Goal: Task Accomplishment & Management: Complete application form

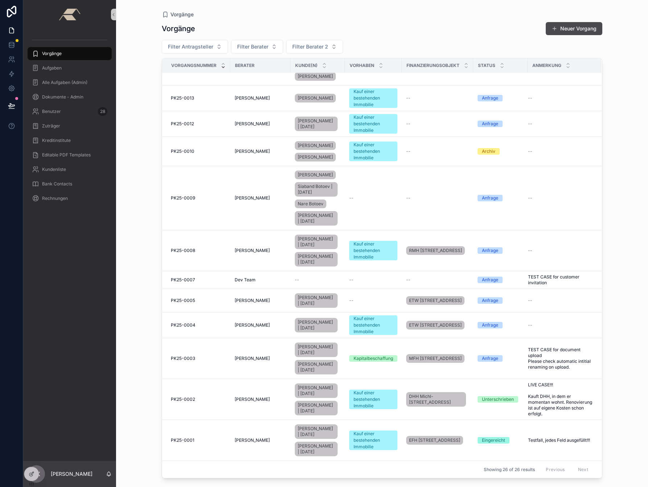
scroll to position [508, 0]
click at [186, 438] on span "PK25-0001" at bounding box center [183, 441] width 24 height 6
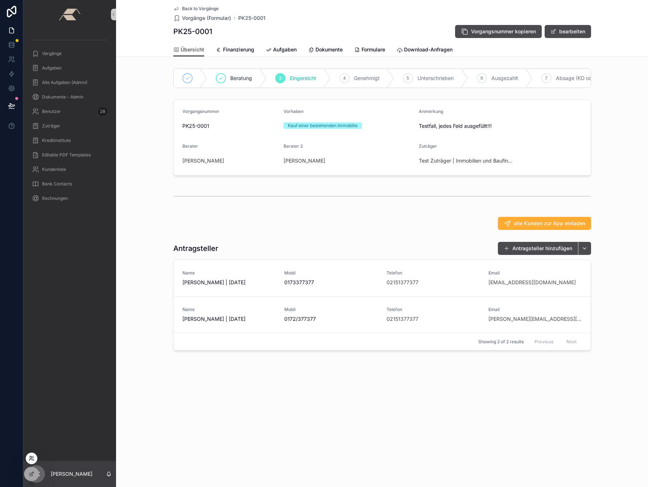
click at [30, 457] on icon at bounding box center [32, 459] width 6 height 6
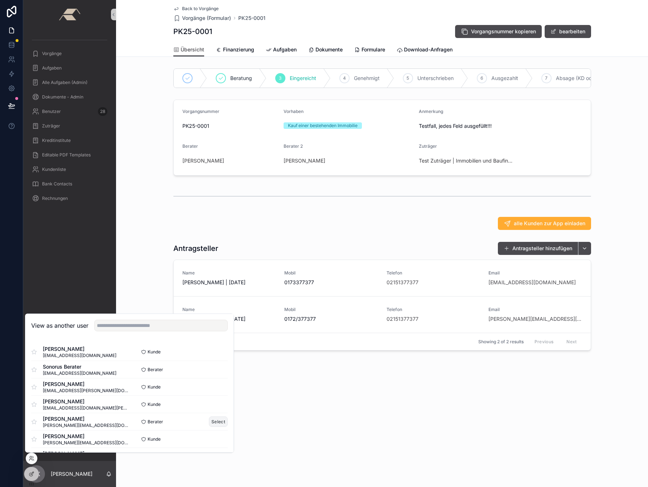
click at [209, 422] on button "Select" at bounding box center [218, 422] width 19 height 11
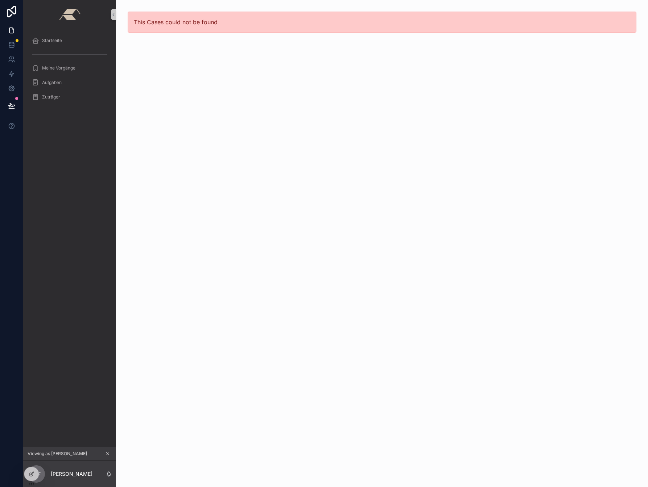
click at [182, 58] on div "This Cases could not be found" at bounding box center [382, 243] width 532 height 487
click at [50, 40] on span "Startseite" at bounding box center [52, 41] width 20 height 6
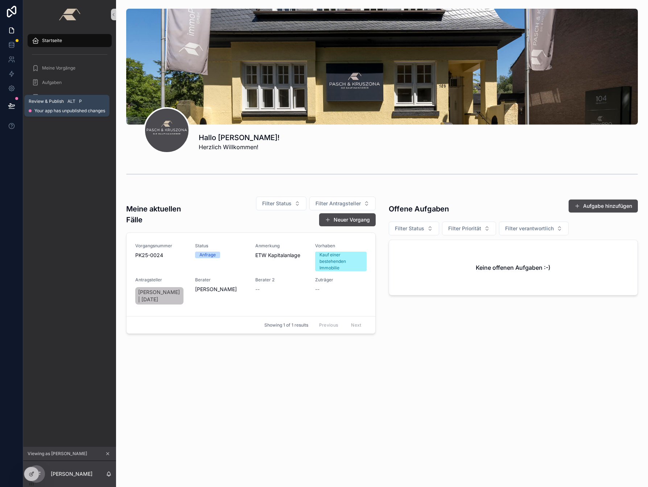
click at [45, 109] on span "Your app has unpublished changes" at bounding box center [69, 111] width 71 height 6
click at [45, 101] on span "Review & Publish" at bounding box center [46, 102] width 35 height 6
click at [9, 103] on icon at bounding box center [11, 105] width 7 height 7
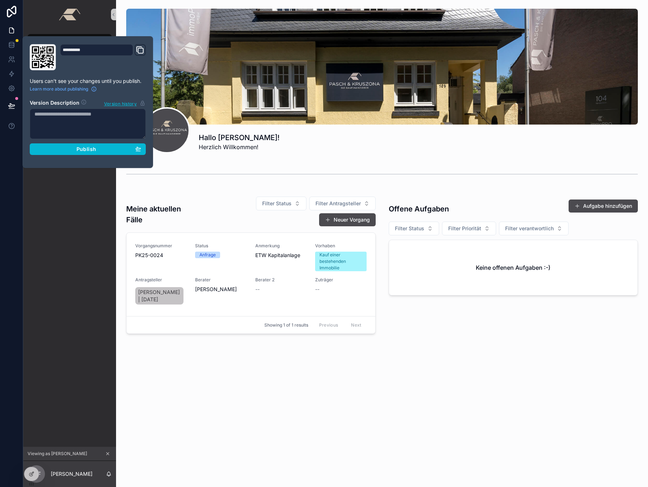
click at [208, 402] on div "Hallo Magdalena! Herzlich Willkommen! Meine aktuellen Fälle Filter Status Filte…" at bounding box center [382, 243] width 532 height 487
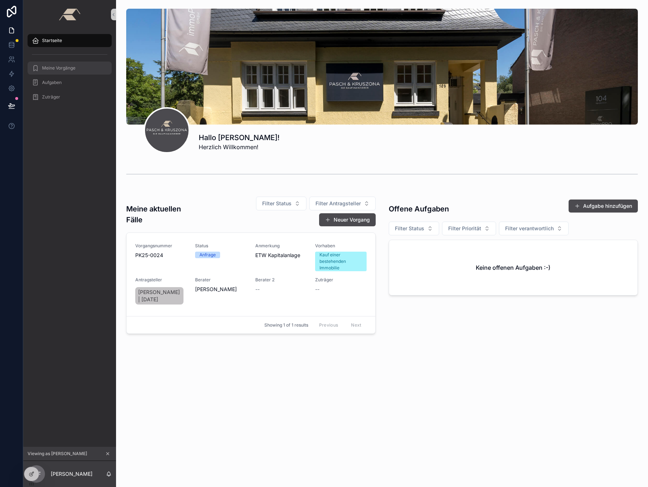
click at [55, 70] on span "Meine Vorgänge" at bounding box center [58, 68] width 33 height 6
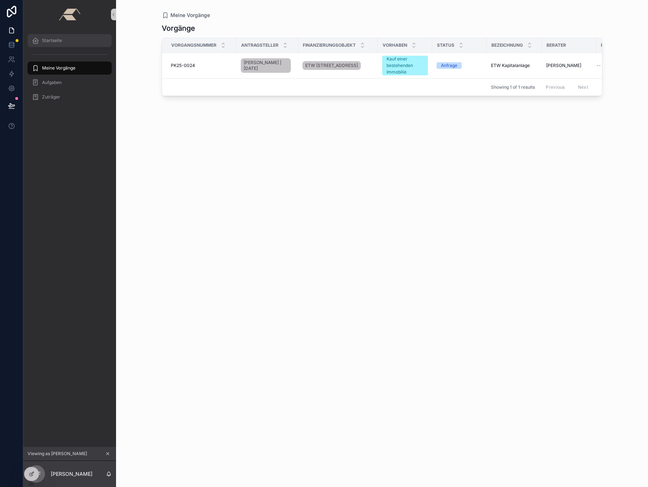
click at [49, 38] on span "Startseite" at bounding box center [52, 41] width 20 height 6
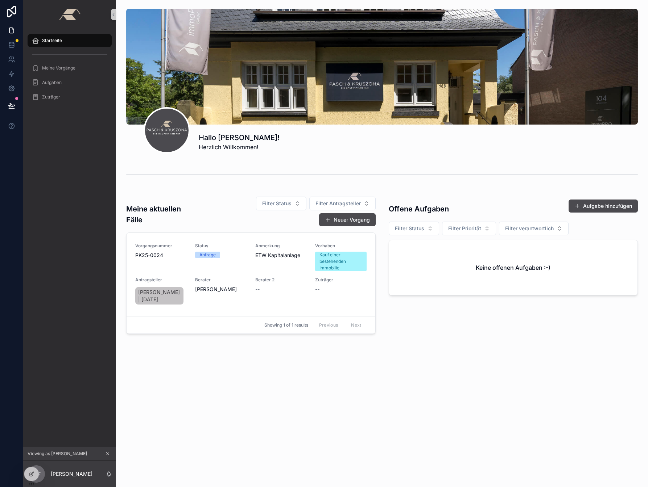
click at [151, 381] on div "Hallo Magdalena! Herzlich Willkommen! Meine aktuellen Fälle Filter Status Filte…" at bounding box center [382, 191] width 532 height 383
click at [32, 474] on icon at bounding box center [32, 474] width 6 height 6
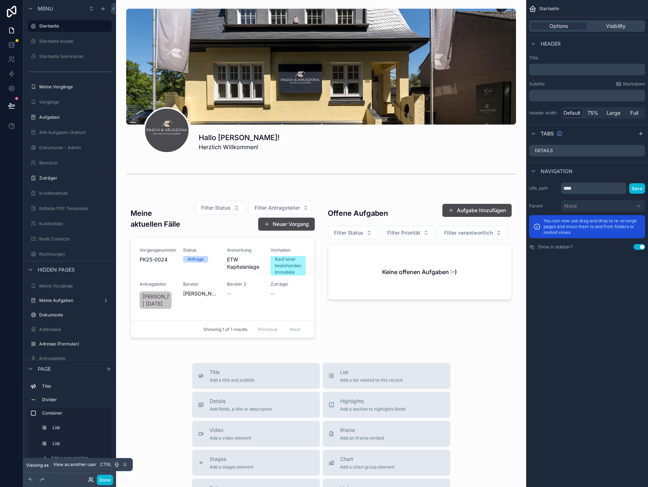
click at [91, 480] on icon at bounding box center [91, 480] width 6 height 6
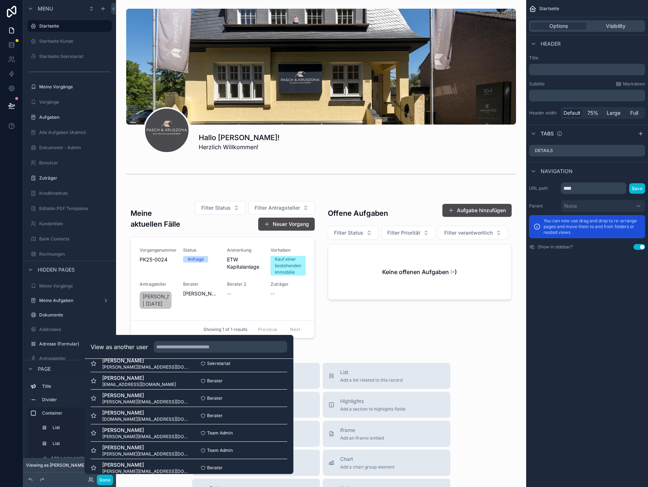
scroll to position [457, 0]
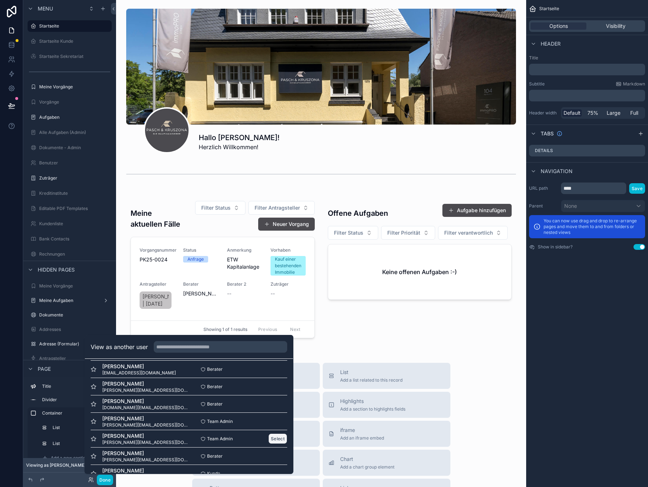
click at [270, 439] on button "Select" at bounding box center [277, 439] width 19 height 11
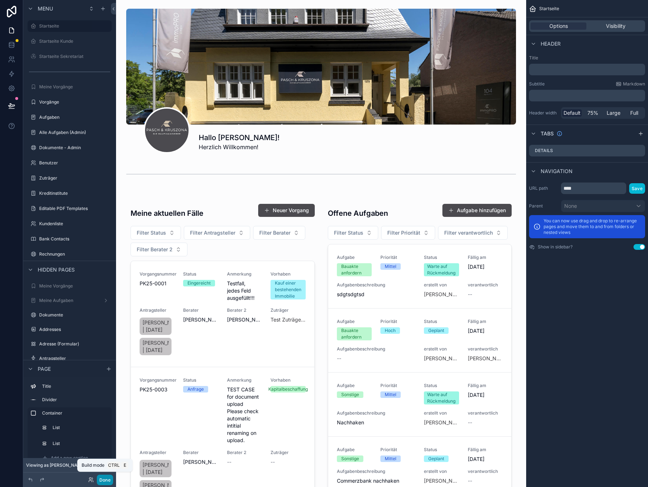
click at [105, 479] on button "Done" at bounding box center [105, 480] width 16 height 11
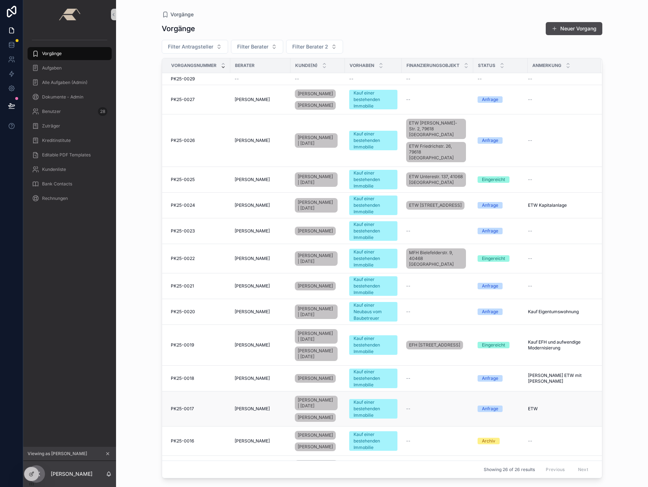
scroll to position [508, 0]
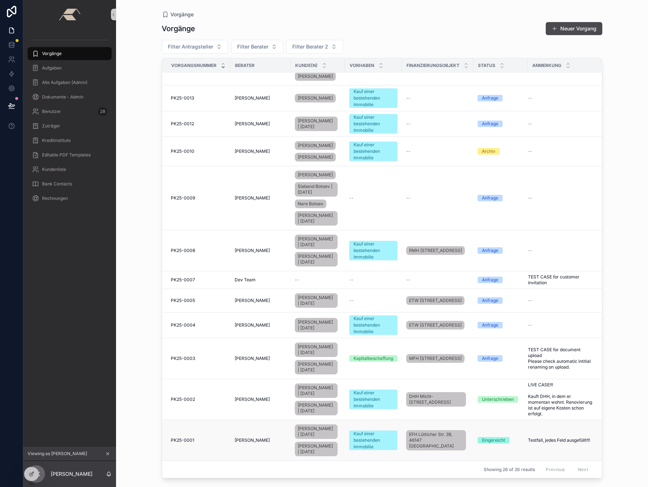
click at [188, 438] on span "PK25-0001" at bounding box center [183, 441] width 24 height 6
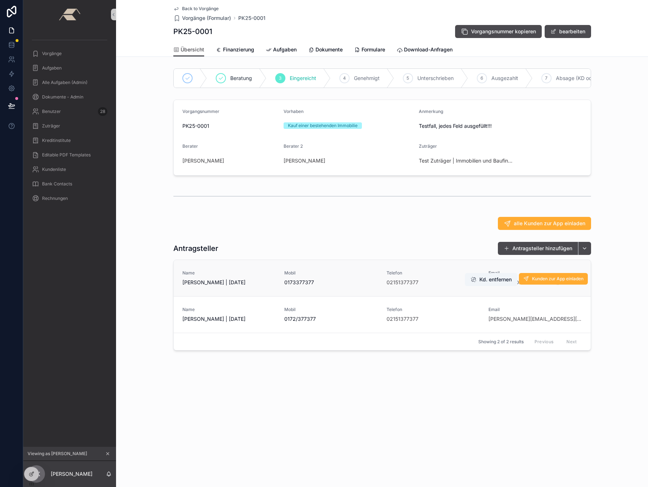
click at [220, 286] on span "[PERSON_NAME] | [DATE]" at bounding box center [228, 282] width 93 height 7
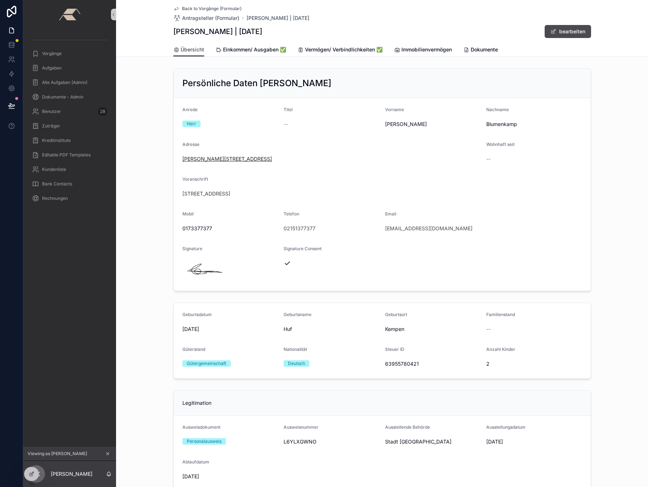
click at [213, 160] on span "Josef-deutsch-weg 26, 47802 Krefeld" at bounding box center [227, 158] width 90 height 7
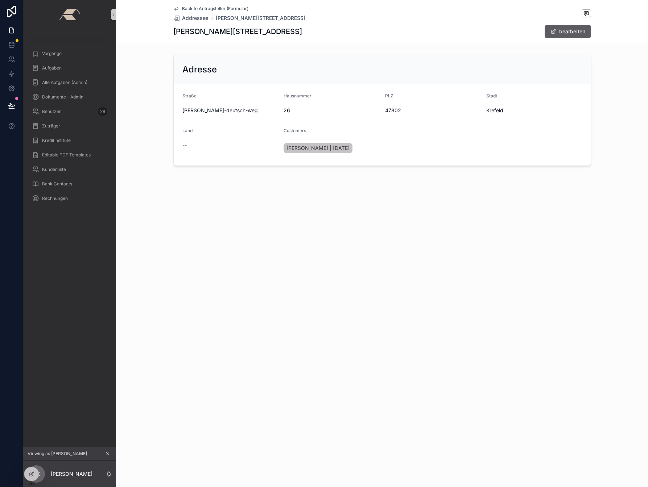
click at [572, 28] on button "bearbeiten" at bounding box center [567, 31] width 46 height 13
click at [208, 109] on input "**********" at bounding box center [230, 111] width 95 height 10
type input "**********"
click at [581, 31] on button "speichern" at bounding box center [568, 31] width 45 height 13
click at [568, 36] on button "bearbeiten" at bounding box center [567, 31] width 46 height 13
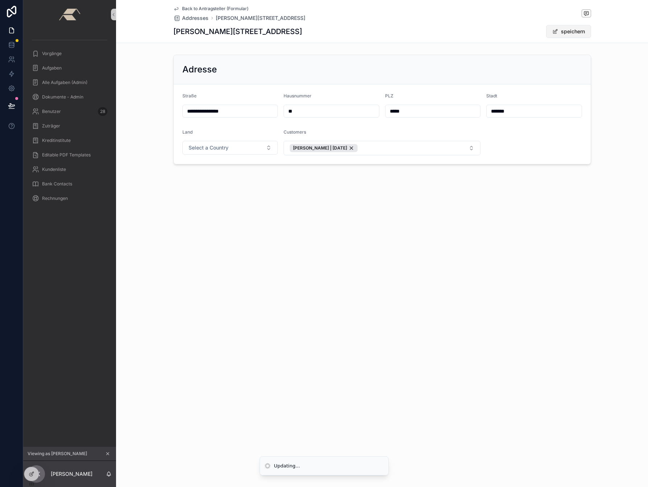
click at [573, 30] on button "speichern" at bounding box center [568, 31] width 45 height 13
click at [292, 269] on div "Back to Antragsteller (Formular) Addresses Josef-deutsch-weg 26, 47802 Krefeld …" at bounding box center [382, 243] width 532 height 487
click at [197, 9] on span "Back to Antragsteller (Formular)" at bounding box center [215, 9] width 66 height 6
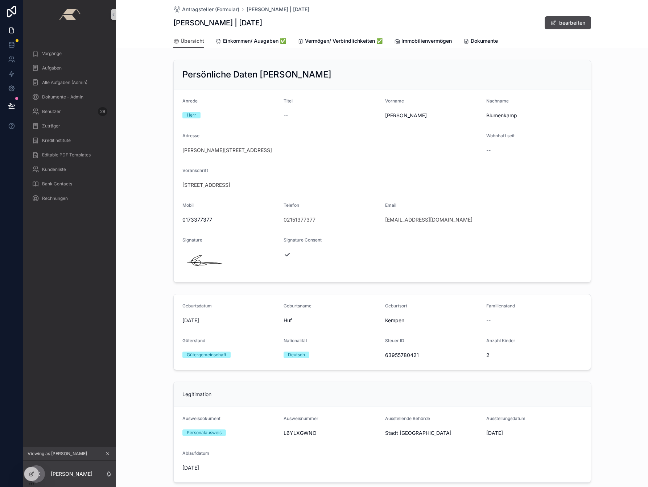
click at [40, 317] on div "Vorgänge Aufgaben Alle Aufgaben (Admin) Dokumente - Admin Benutzer 28 Zuträger …" at bounding box center [69, 238] width 93 height 418
click at [41, 58] on div "Vorgänge" at bounding box center [69, 54] width 75 height 12
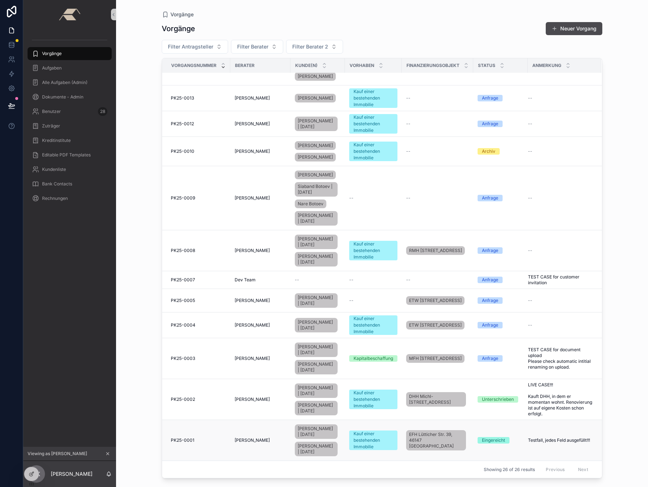
scroll to position [508, 0]
click at [181, 438] on span "PK25-0001" at bounding box center [183, 441] width 24 height 6
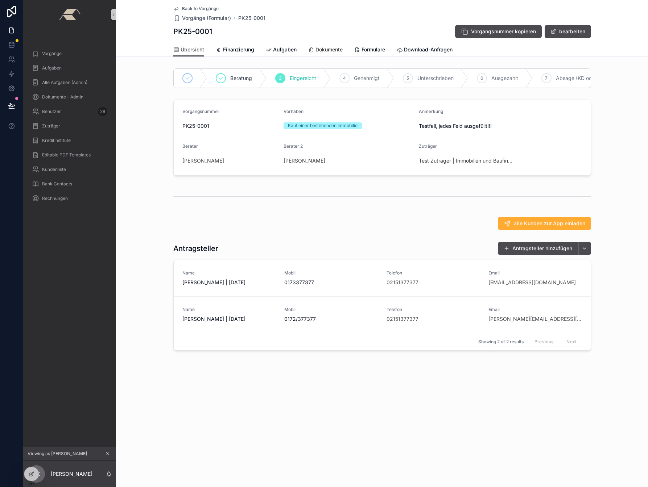
click at [331, 50] on span "Dokumente" at bounding box center [328, 49] width 27 height 7
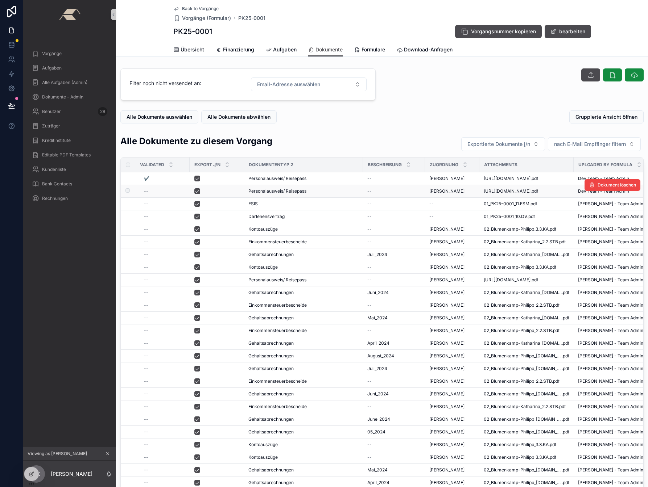
click at [262, 190] on span "Personalausweis/ Reisepass" at bounding box center [277, 191] width 58 height 6
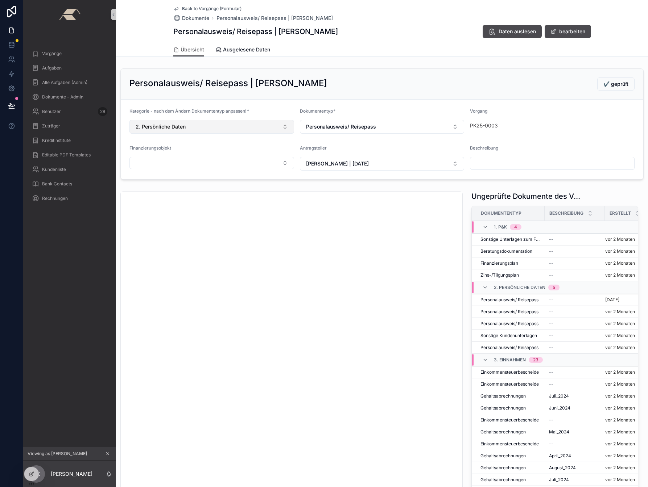
click at [273, 126] on button "2. Persönliche Daten" at bounding box center [211, 127] width 165 height 14
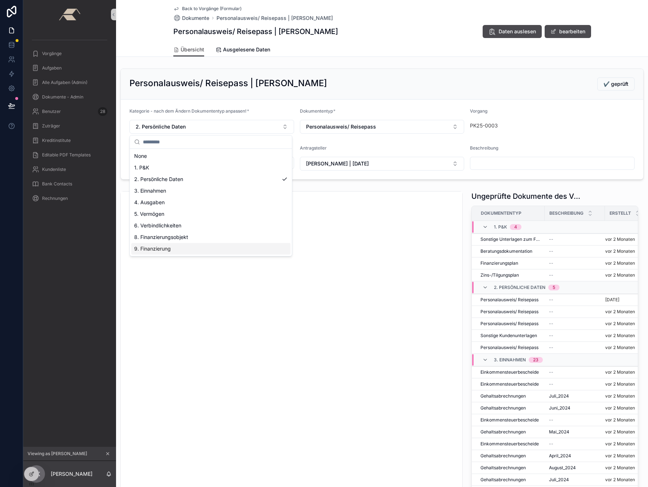
click at [161, 249] on span "9. Finanzierung" at bounding box center [152, 248] width 37 height 7
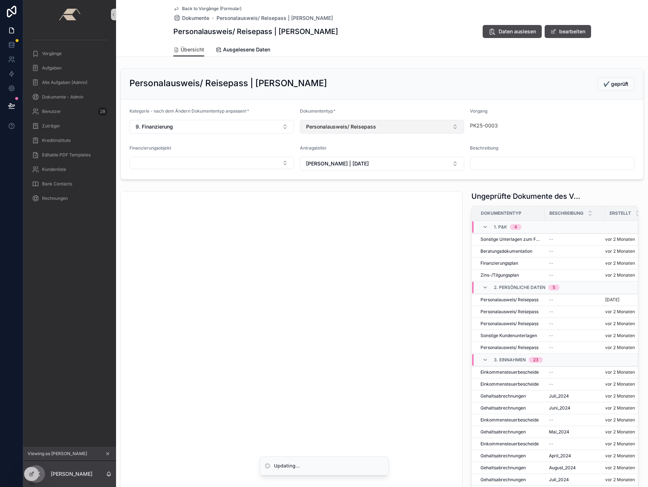
click at [408, 124] on button "Personalausweis/ Reisepass" at bounding box center [382, 127] width 165 height 14
click at [255, 145] on form "Kategorie - nach dem Ändern Dokumententyp anpassen! * 9. Finanzierung Dokumente…" at bounding box center [382, 140] width 522 height 80
click at [357, 128] on span "Personalausweis/ Reisepass" at bounding box center [341, 126] width 70 height 7
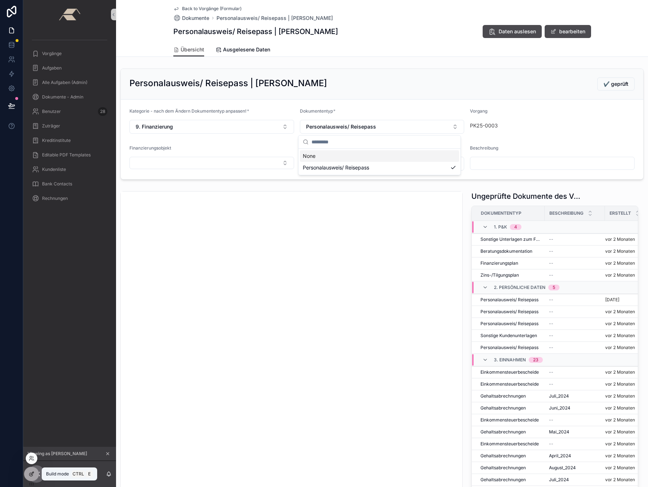
click at [30, 473] on icon at bounding box center [30, 474] width 3 height 3
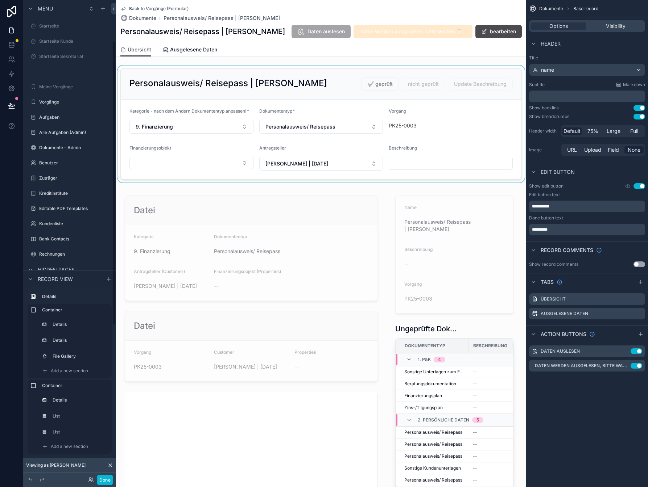
click at [318, 122] on div "scrollable content" at bounding box center [321, 124] width 410 height 117
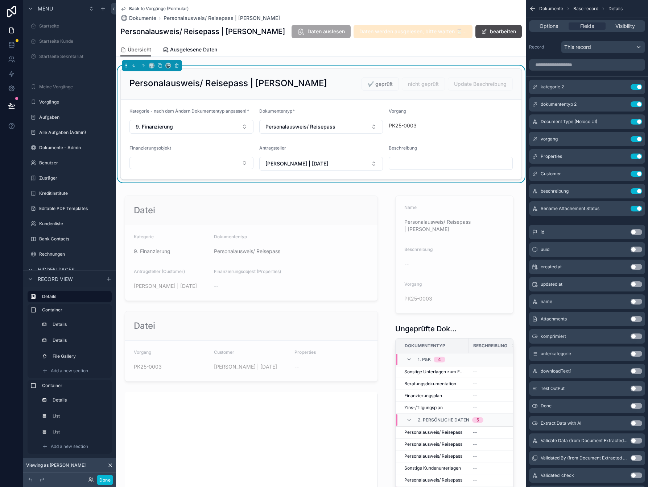
scroll to position [69, 0]
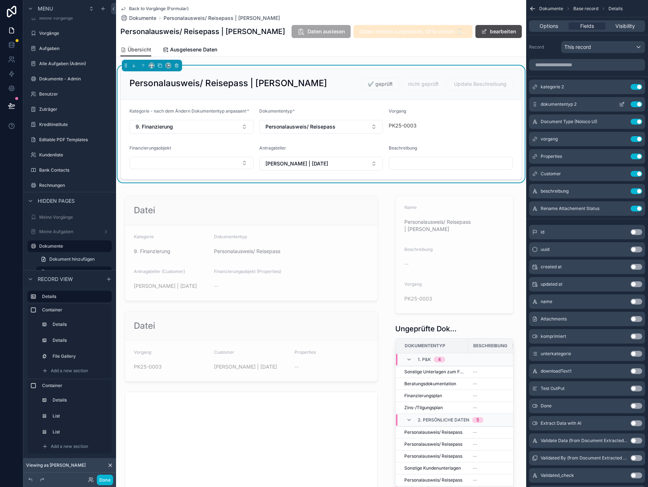
click at [620, 105] on icon "scrollable content" at bounding box center [622, 104] width 6 height 6
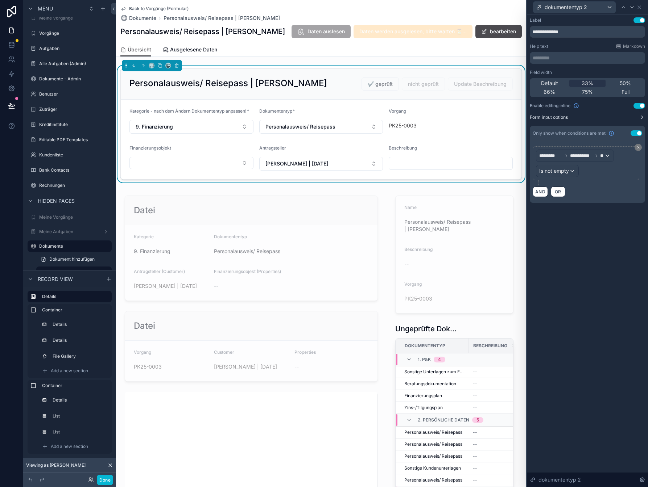
click at [639, 116] on icon at bounding box center [642, 118] width 6 height 6
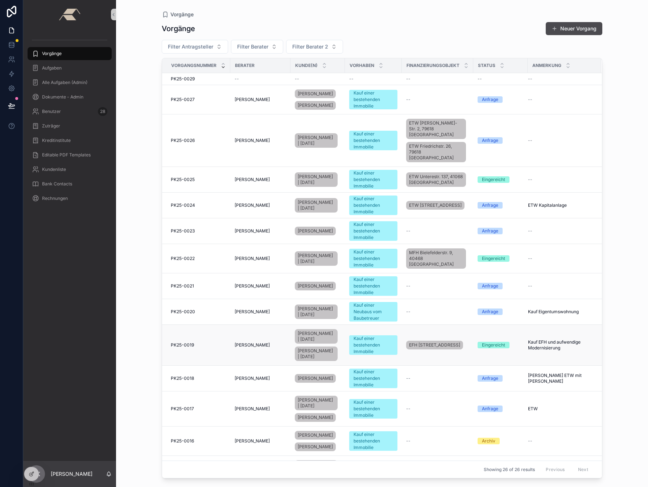
scroll to position [508, 0]
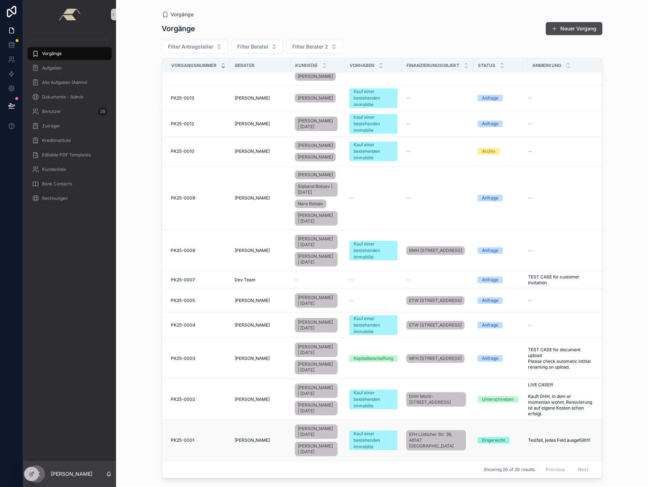
click at [188, 438] on span "PK25-0001" at bounding box center [183, 441] width 24 height 6
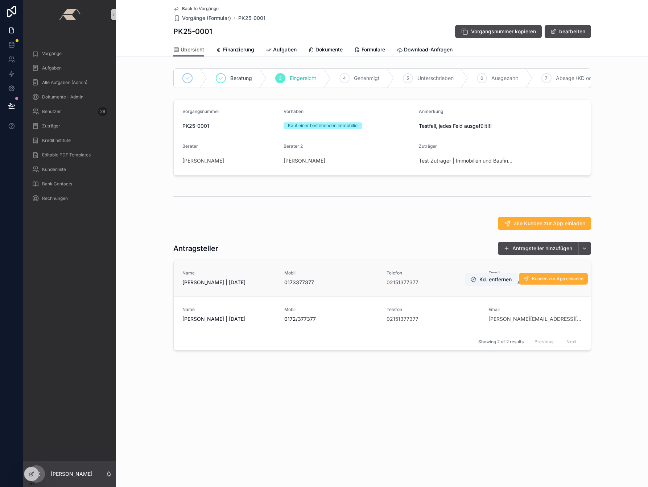
click at [211, 286] on span "[PERSON_NAME] | [DATE]" at bounding box center [228, 282] width 93 height 7
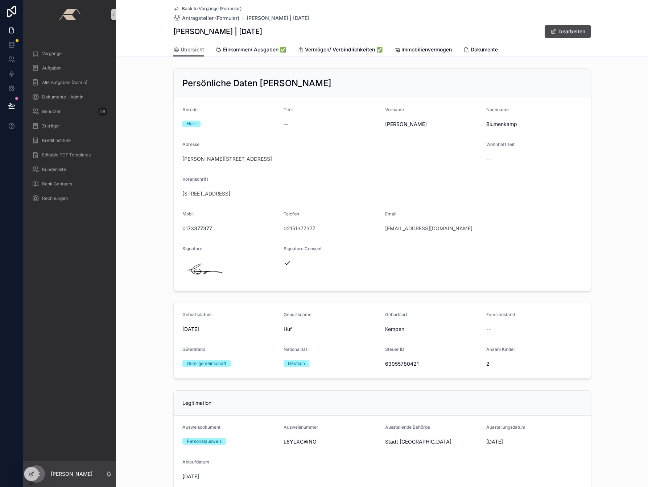
scroll to position [266, 0]
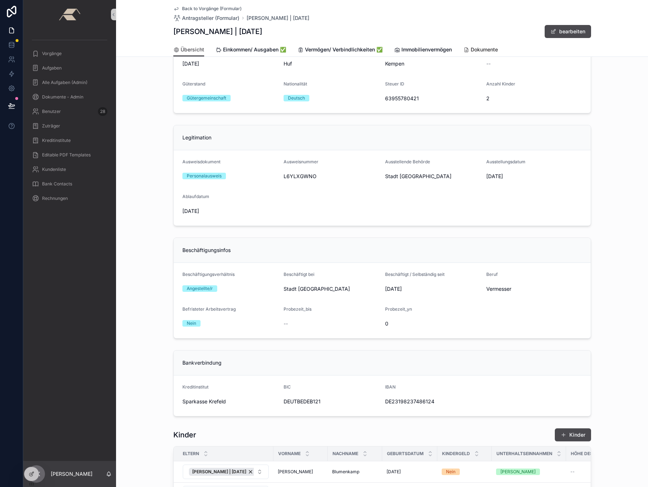
click at [489, 51] on span "Dokumente" at bounding box center [483, 49] width 27 height 7
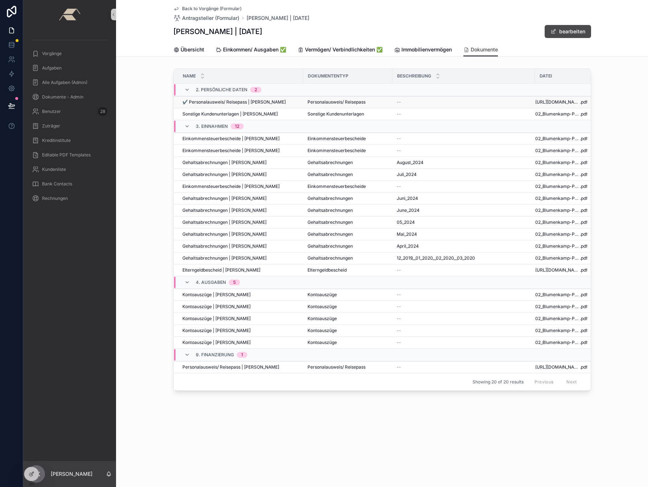
click at [207, 104] on span "✔️ Personalausweis/ Reisepass | [PERSON_NAME]" at bounding box center [233, 102] width 103 height 6
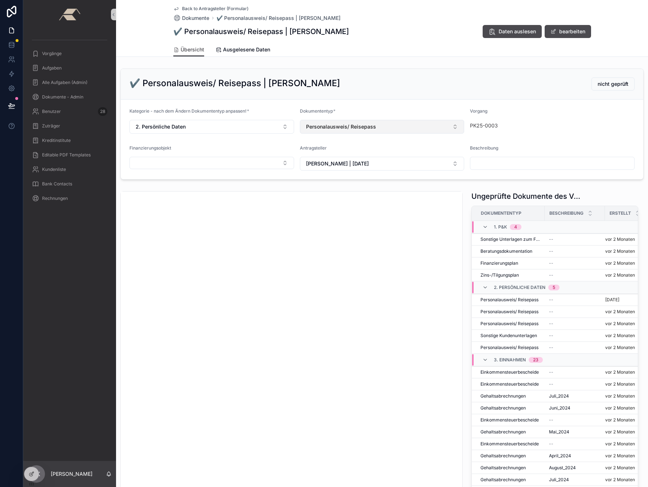
click at [386, 125] on button "Personalausweis/ Reisepass" at bounding box center [382, 127] width 165 height 14
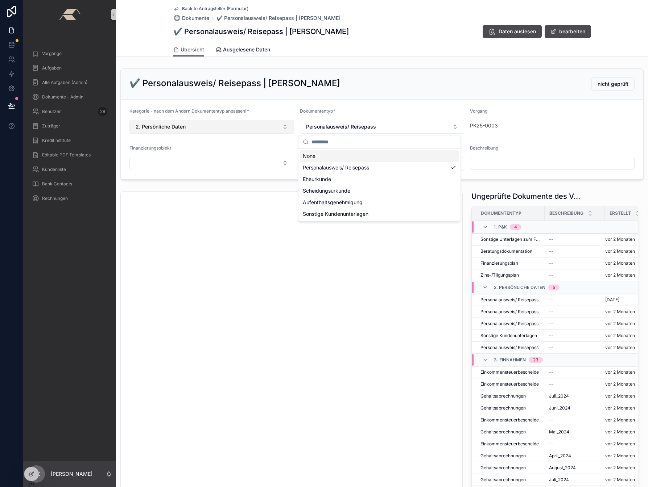
click at [223, 127] on button "2. Persönliche Daten" at bounding box center [211, 127] width 165 height 14
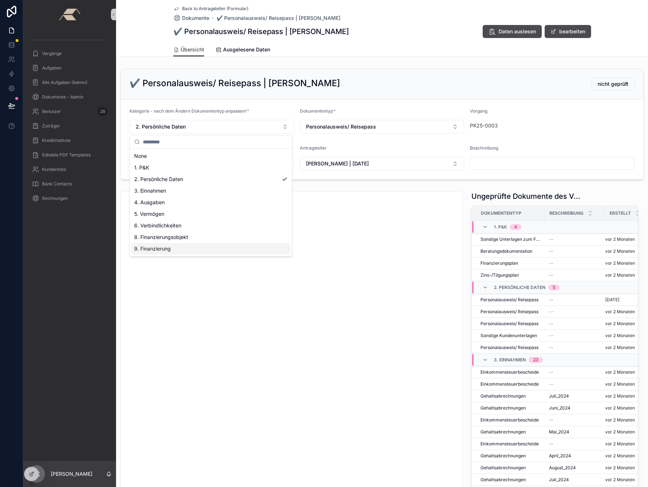
click at [156, 248] on span "9. Finanzierung" at bounding box center [152, 248] width 37 height 7
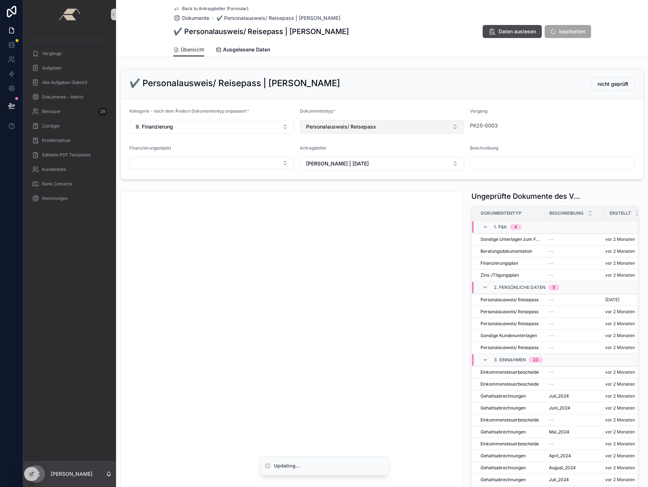
click at [398, 132] on button "Personalausweis/ Reisepass" at bounding box center [382, 127] width 165 height 14
click at [400, 130] on button "Personalausweis/ Reisepass" at bounding box center [382, 127] width 165 height 14
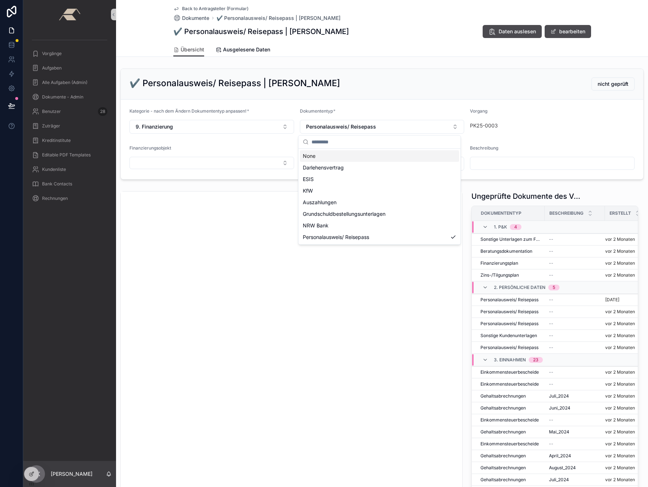
click at [400, 89] on div "✔️ Personalausweis/ Reisepass | [PERSON_NAME] nicht geprüft" at bounding box center [381, 84] width 505 height 13
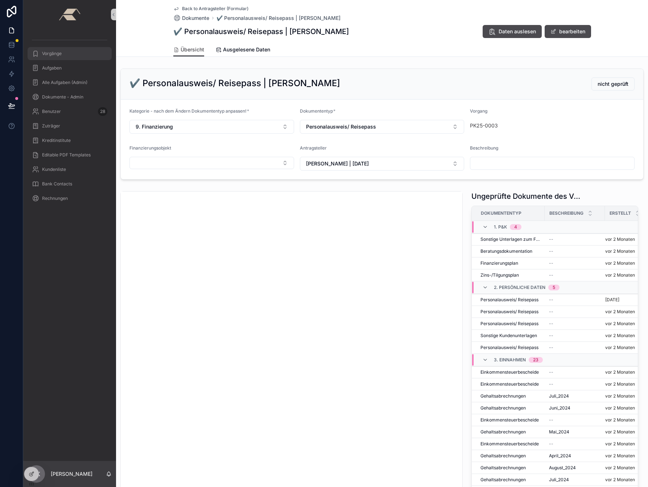
click at [54, 51] on span "Vorgänge" at bounding box center [52, 54] width 20 height 6
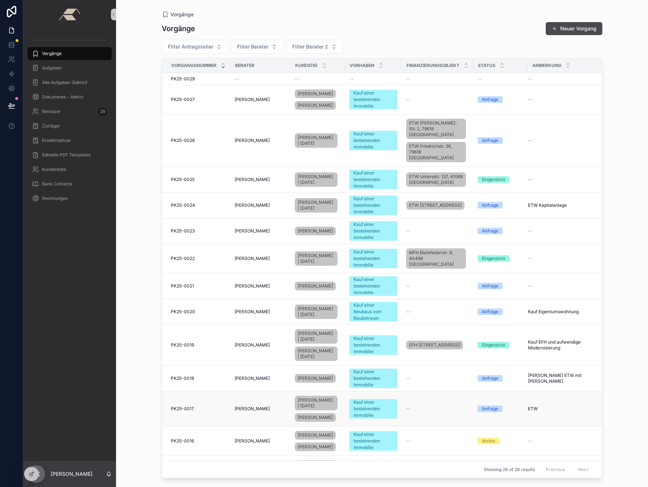
scroll to position [508, 0]
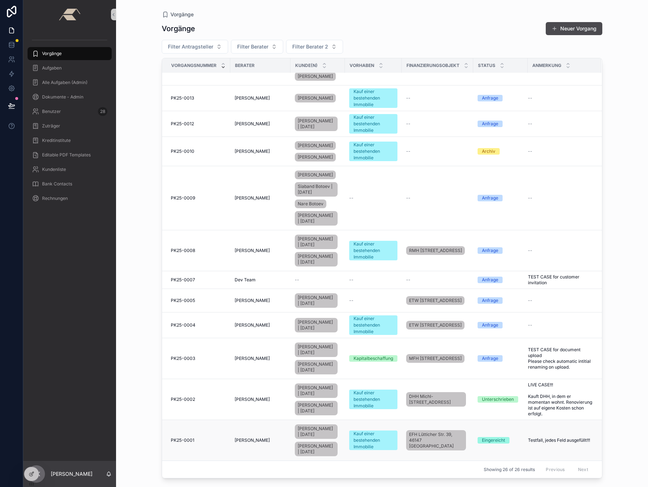
click at [191, 438] on span "PK25-0001" at bounding box center [183, 441] width 24 height 6
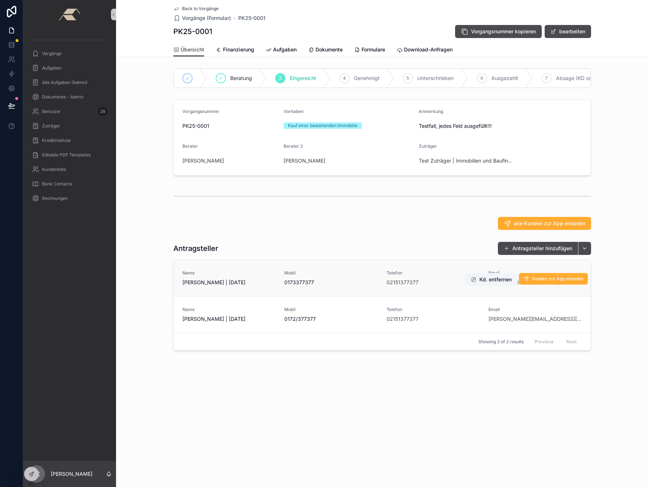
click at [216, 286] on span "[PERSON_NAME] | [DATE]" at bounding box center [228, 282] width 93 height 7
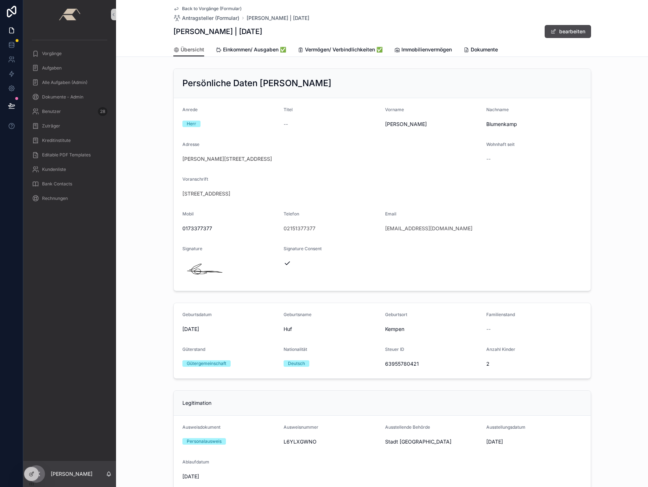
click at [201, 5] on div "Back to Vorgänge (Formular) Antragsteller (Formular) [PERSON_NAME] | [DATE] [PE…" at bounding box center [381, 21] width 417 height 43
click at [200, 7] on span "Back to Vorgänge (Formular)" at bounding box center [211, 9] width 59 height 6
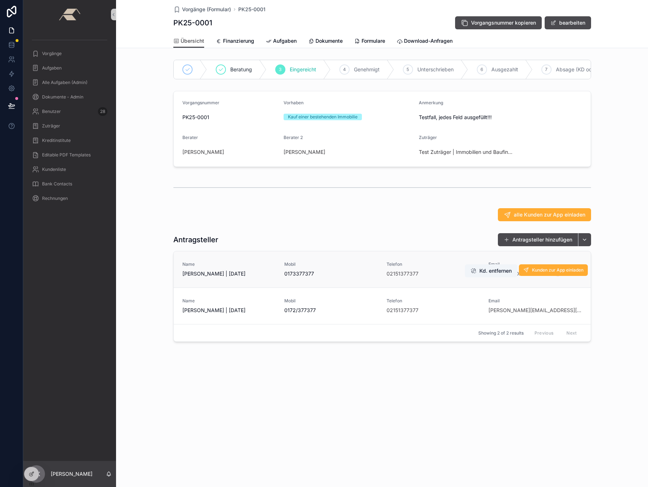
click at [235, 267] on span "Name" at bounding box center [228, 265] width 93 height 6
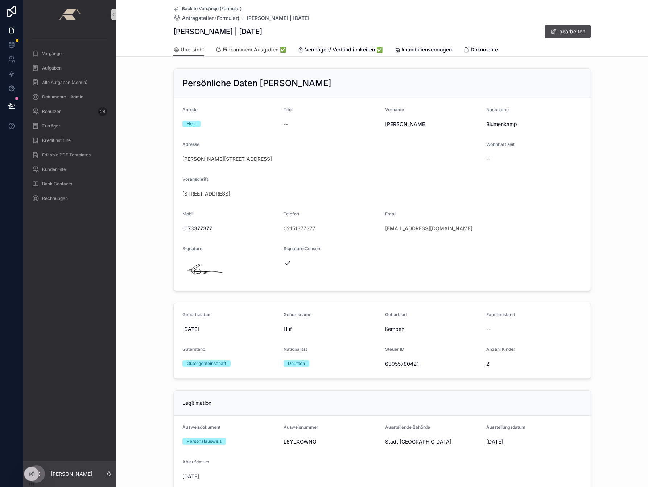
click at [230, 47] on span "Einkommen/ Ausgaben ✅" at bounding box center [254, 49] width 63 height 7
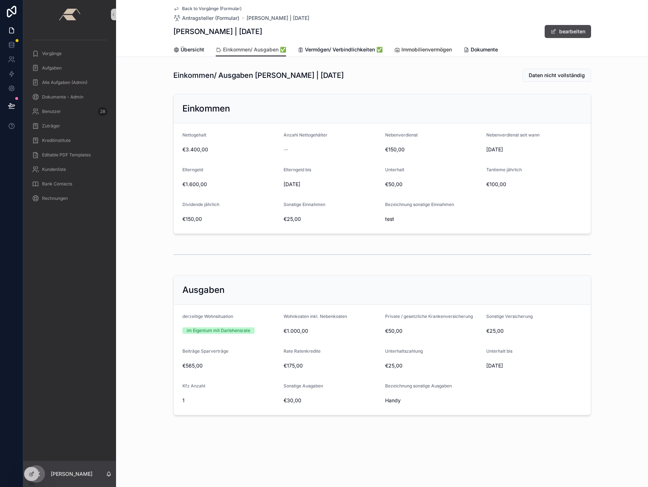
click at [429, 53] on span "Immobilienvermögen" at bounding box center [426, 49] width 50 height 7
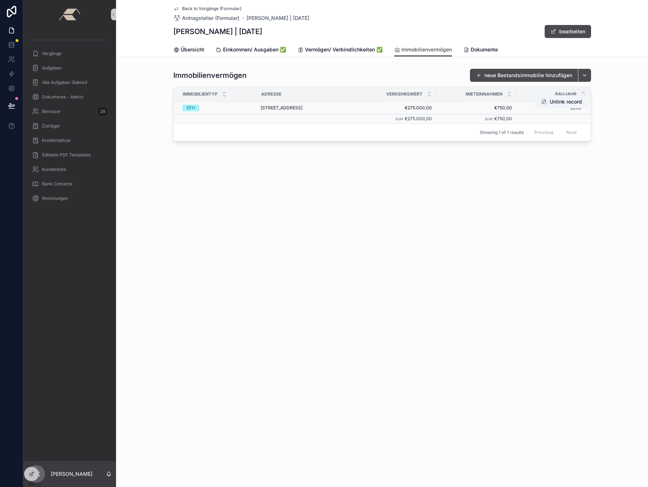
click at [290, 105] on span "[STREET_ADDRESS]" at bounding box center [282, 108] width 42 height 6
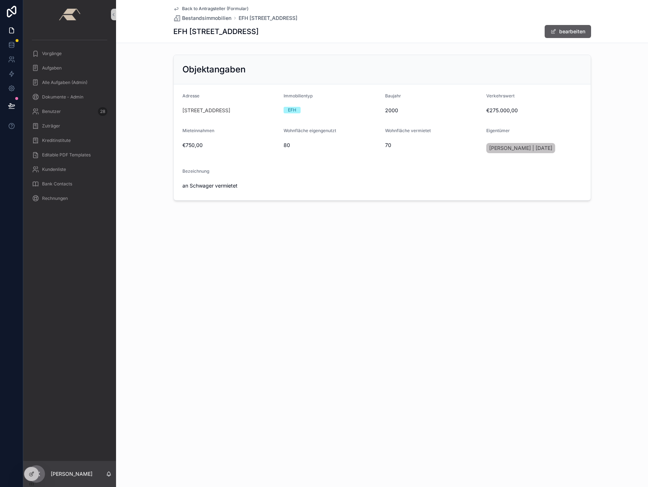
click at [565, 32] on button "bearbeiten" at bounding box center [567, 31] width 46 height 13
click at [213, 115] on span "[STREET_ADDRESS]" at bounding box center [212, 111] width 48 height 7
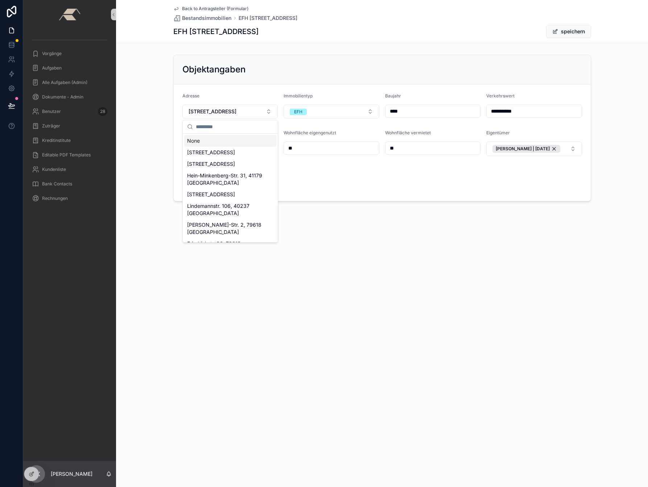
click at [244, 90] on form "**********" at bounding box center [382, 142] width 417 height 117
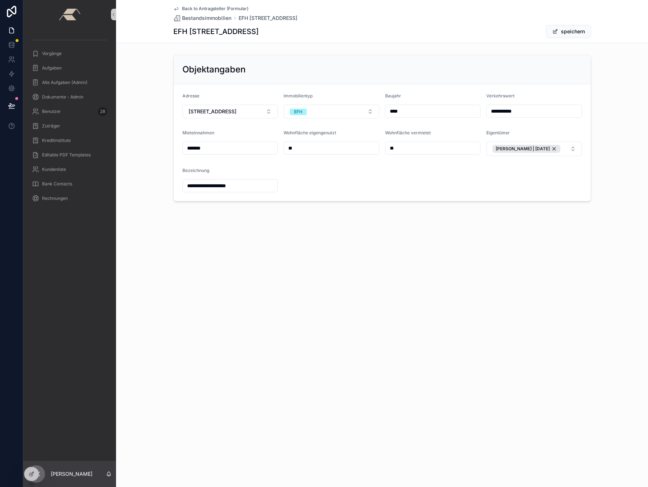
click at [206, 9] on span "Back to Antragsteller (Formular)" at bounding box center [215, 9] width 66 height 6
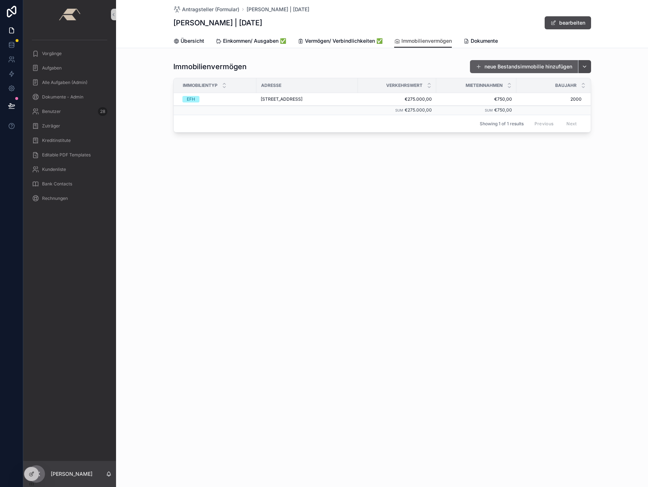
click at [515, 67] on button "neue Bestandsimmobilie hinzufügen" at bounding box center [524, 66] width 108 height 13
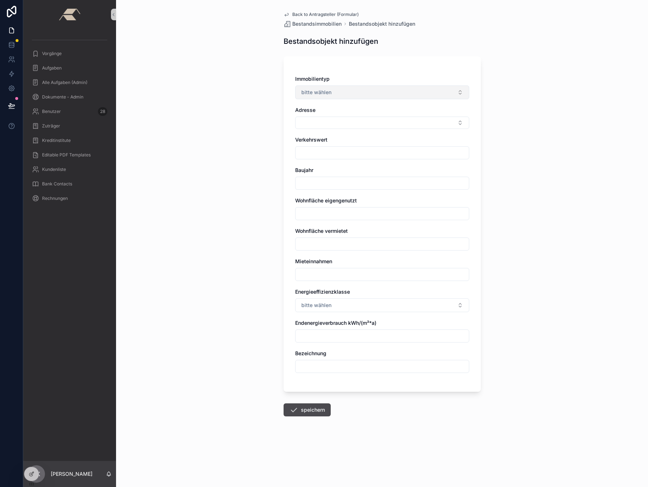
click at [337, 88] on button "bitte wählen" at bounding box center [382, 93] width 174 height 14
click at [316, 131] on span "EFH" at bounding box center [308, 132] width 17 height 7
click at [318, 126] on button "Select Button" at bounding box center [382, 123] width 174 height 12
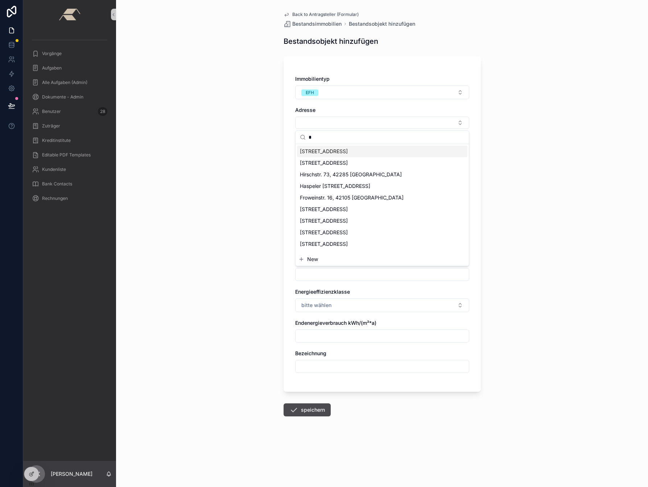
type input "*"
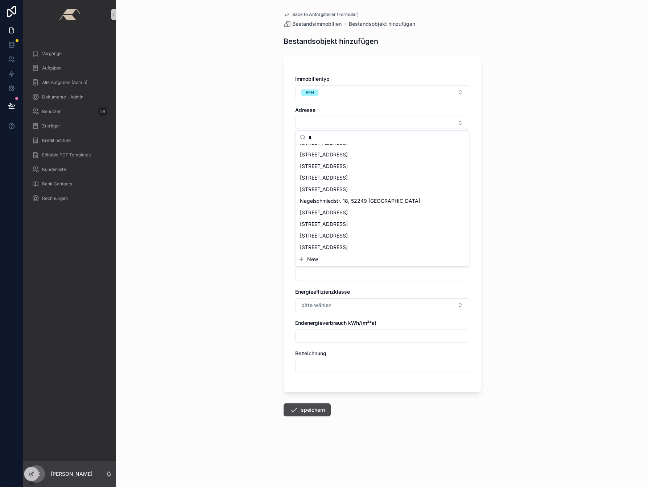
scroll to position [491, 0]
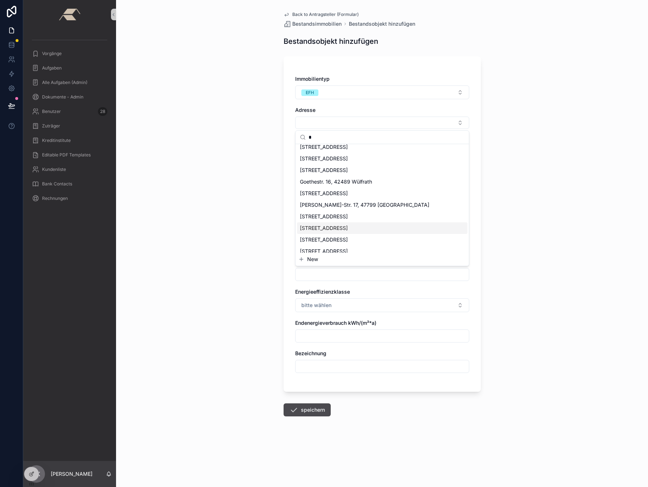
click at [518, 177] on div "Back to Antragsteller (Formular) Bestandsimmobilien Bestandsobjekt hinzufügen B…" at bounding box center [382, 243] width 532 height 487
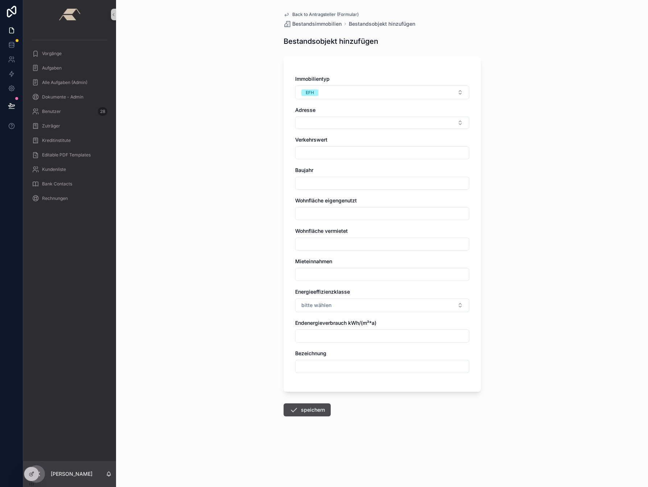
click at [307, 12] on span "Back to Antragsteller (Formular)" at bounding box center [325, 15] width 66 height 6
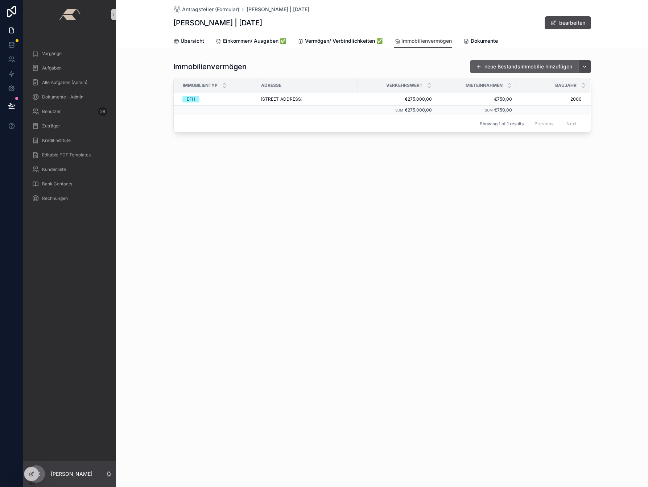
click at [530, 66] on button "neue Bestandsimmobilie hinzufügen" at bounding box center [524, 66] width 108 height 13
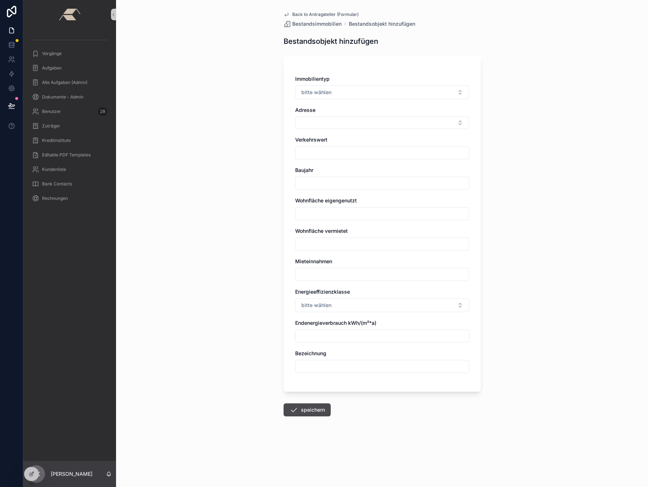
click at [339, 85] on div "Immobilientyp bitte wählen" at bounding box center [382, 87] width 174 height 24
click at [319, 15] on span "Back to Antragsteller (Formular)" at bounding box center [325, 15] width 66 height 6
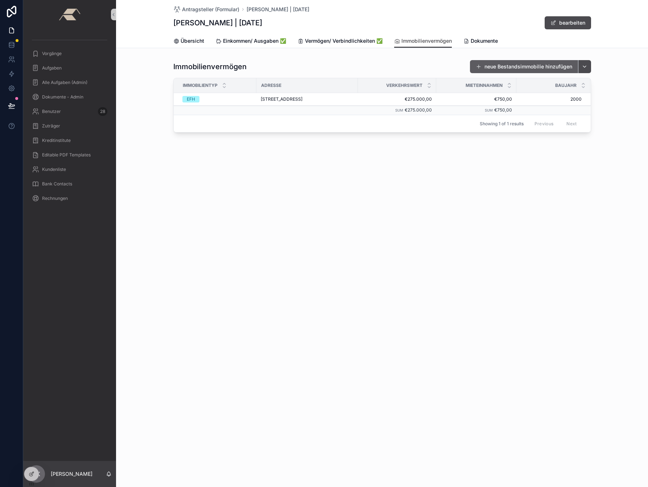
click at [508, 62] on button "neue Bestandsimmobilie hinzufügen" at bounding box center [524, 66] width 108 height 13
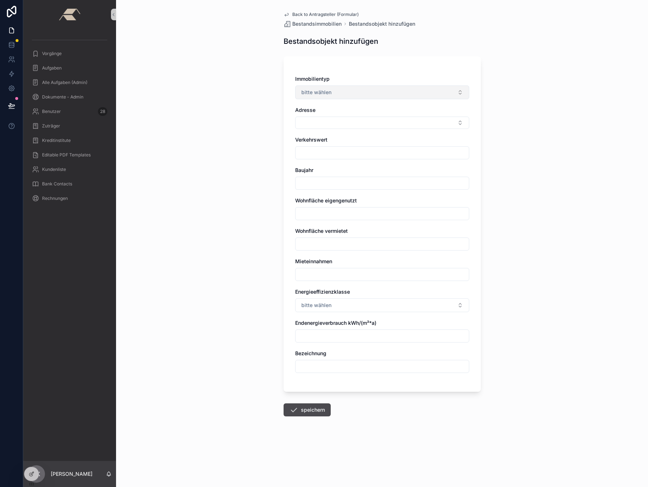
click at [328, 90] on span "bitte wählen" at bounding box center [316, 92] width 30 height 7
click at [316, 130] on span "EFH" at bounding box center [308, 132] width 17 height 7
click at [319, 127] on button "Select Button" at bounding box center [382, 123] width 174 height 12
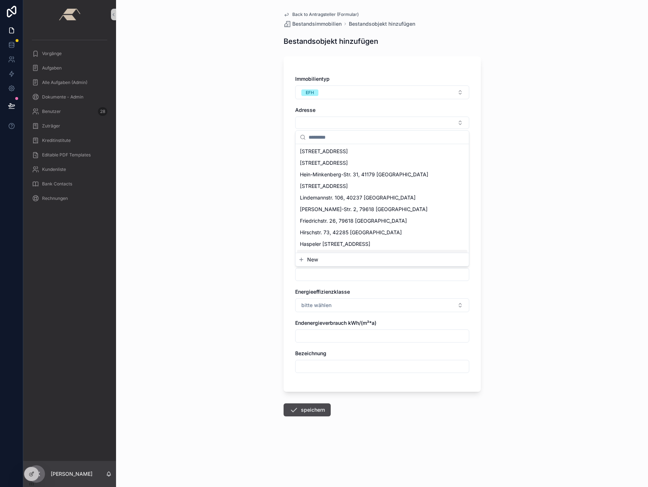
click at [322, 255] on div "New" at bounding box center [381, 259] width 173 height 13
click at [322, 260] on button "New" at bounding box center [381, 259] width 167 height 7
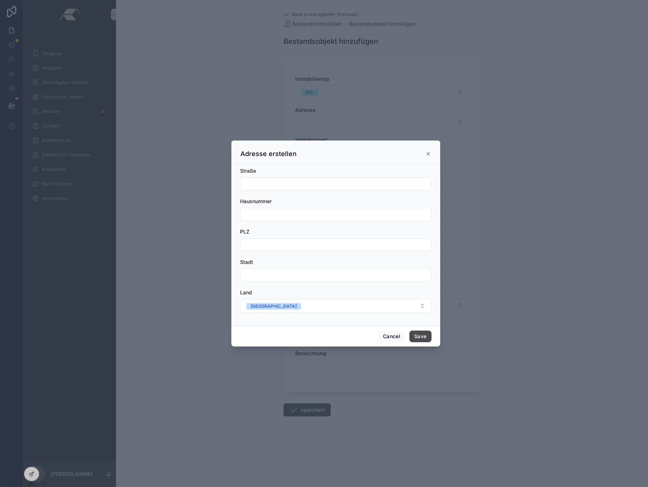
click at [277, 186] on input "scrollable content" at bounding box center [335, 184] width 191 height 10
click at [277, 186] on input "**********" at bounding box center [335, 184] width 191 height 10
type input "********"
type input "**"
type input "*****"
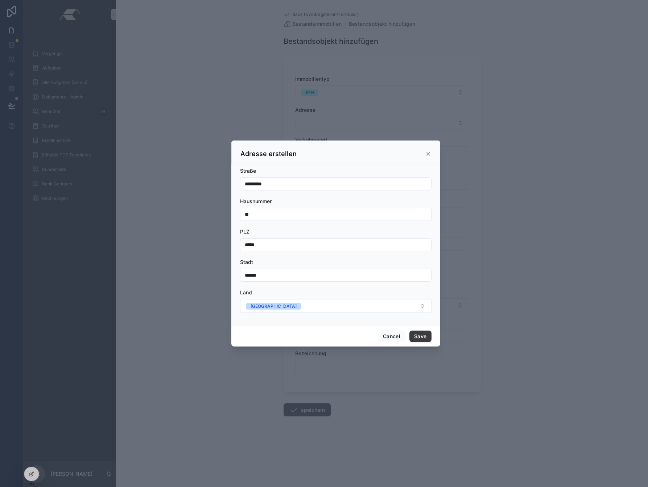
type input "******"
click at [419, 337] on button "Save" at bounding box center [420, 337] width 22 height 12
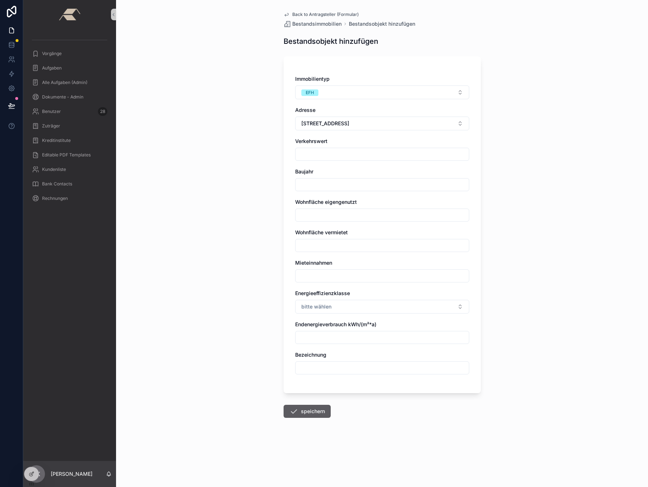
click at [320, 409] on button "speichern" at bounding box center [306, 411] width 47 height 13
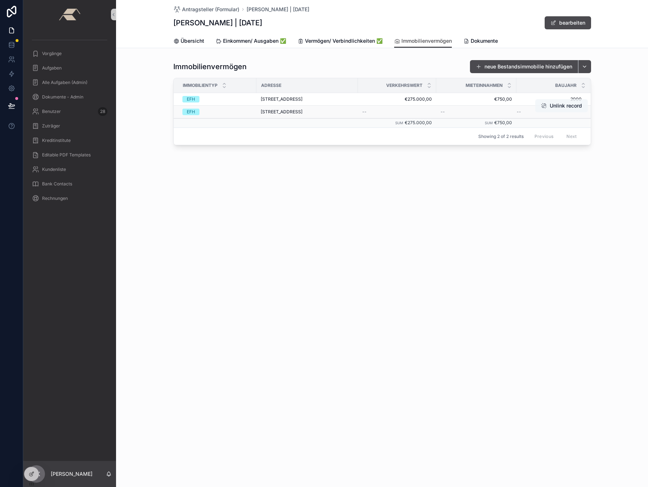
click at [563, 106] on button "Unlink record" at bounding box center [561, 105] width 53 height 13
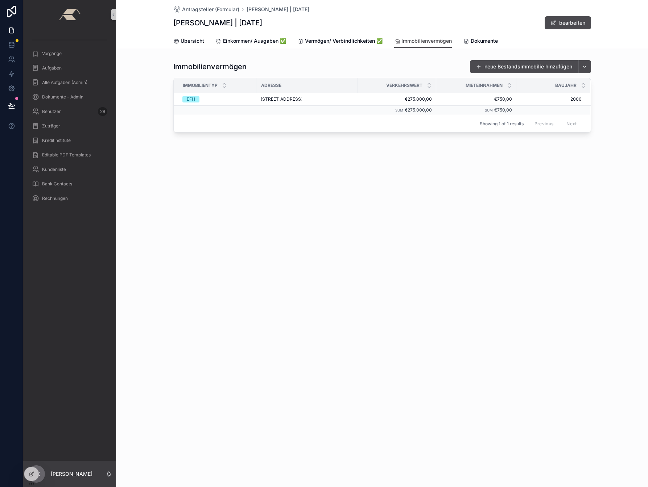
click at [271, 100] on span "[STREET_ADDRESS]" at bounding box center [282, 99] width 42 height 6
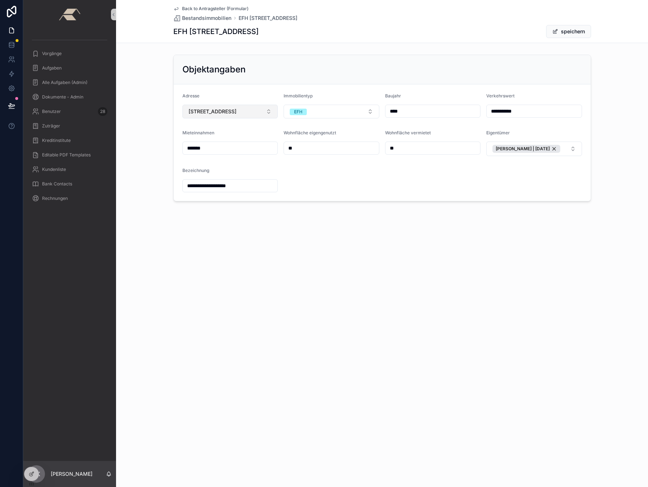
click at [277, 112] on button "[STREET_ADDRESS]" at bounding box center [230, 112] width 96 height 14
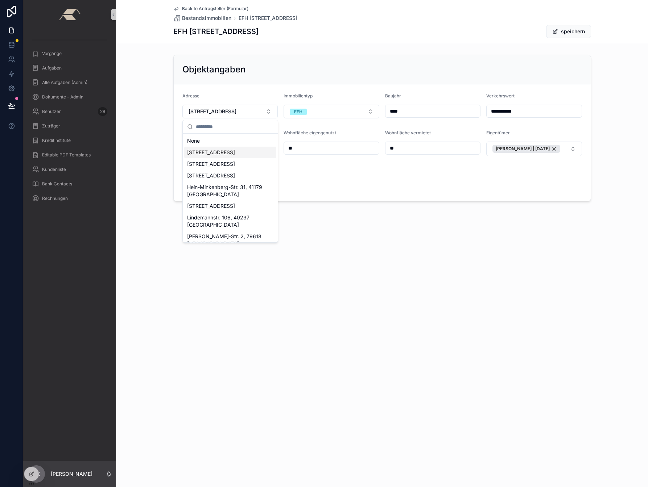
click at [230, 150] on span "[STREET_ADDRESS]" at bounding box center [211, 152] width 48 height 7
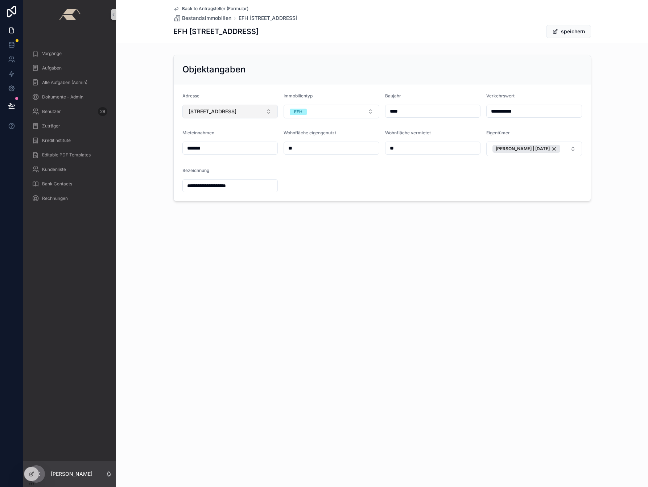
click at [269, 111] on button "[STREET_ADDRESS]" at bounding box center [230, 112] width 96 height 14
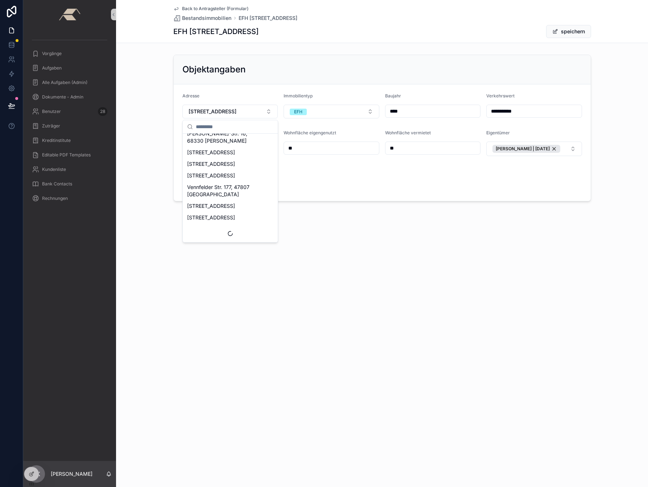
scroll to position [771, 0]
click at [237, 95] on div "Adresse" at bounding box center [230, 97] width 96 height 9
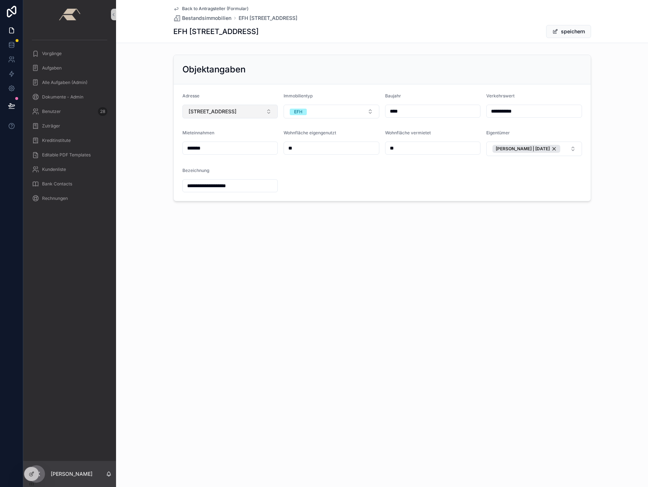
click at [268, 114] on button "[STREET_ADDRESS]" at bounding box center [230, 112] width 96 height 14
type input "***"
click at [208, 191] on span "[STREET_ADDRESS]" at bounding box center [211, 187] width 48 height 7
click at [567, 35] on button "speichern" at bounding box center [568, 31] width 45 height 13
click at [428, 268] on div "Back to Antragsteller (Formular) Bestandsimmobilien EFH Windvogt 20, 41564 Kaar…" at bounding box center [382, 243] width 532 height 487
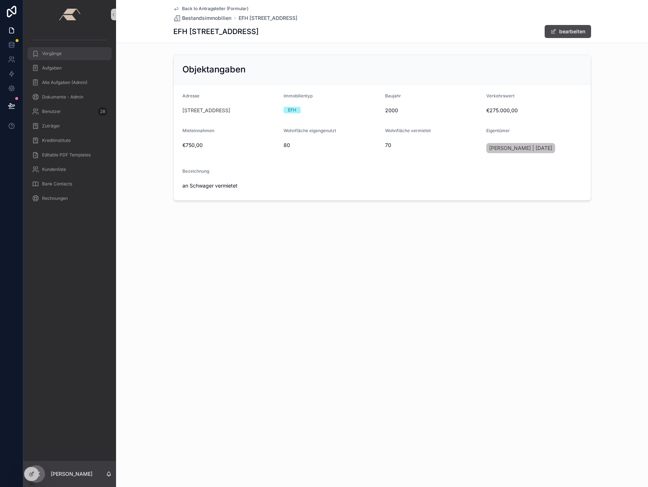
click at [55, 55] on span "Vorgänge" at bounding box center [52, 54] width 20 height 6
